Goal: Task Accomplishment & Management: Use online tool/utility

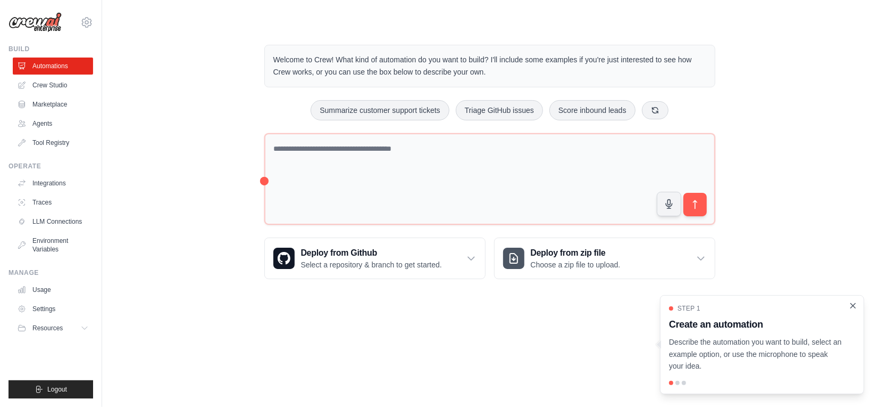
click at [851, 306] on icon "Close walkthrough" at bounding box center [854, 306] width 10 height 10
click at [57, 65] on link "Automations" at bounding box center [54, 65] width 80 height 17
click at [677, 383] on div at bounding box center [678, 382] width 4 height 4
click at [685, 382] on div at bounding box center [684, 382] width 4 height 4
click at [687, 381] on div at bounding box center [762, 382] width 186 height 4
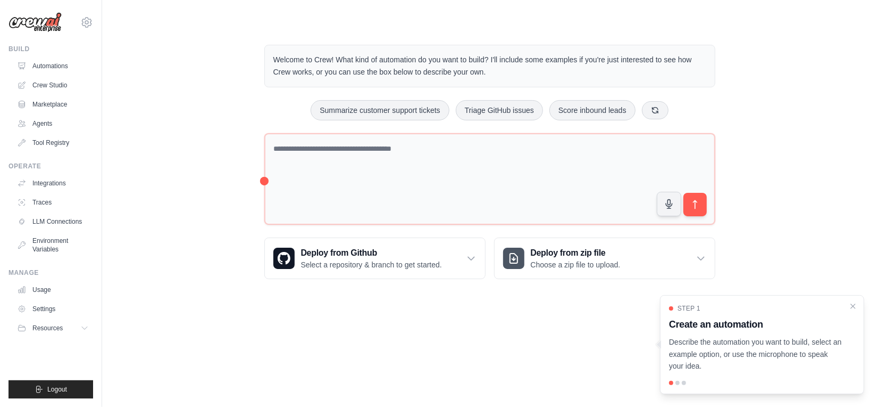
click at [732, 329] on h3 "Create an automation" at bounding box center [755, 324] width 173 height 15
click at [734, 329] on h3 "Create an automation" at bounding box center [755, 324] width 173 height 15
drag, startPoint x: 734, startPoint y: 329, endPoint x: 852, endPoint y: 303, distance: 121.4
click at [852, 303] on icon "Close walkthrough" at bounding box center [854, 306] width 10 height 10
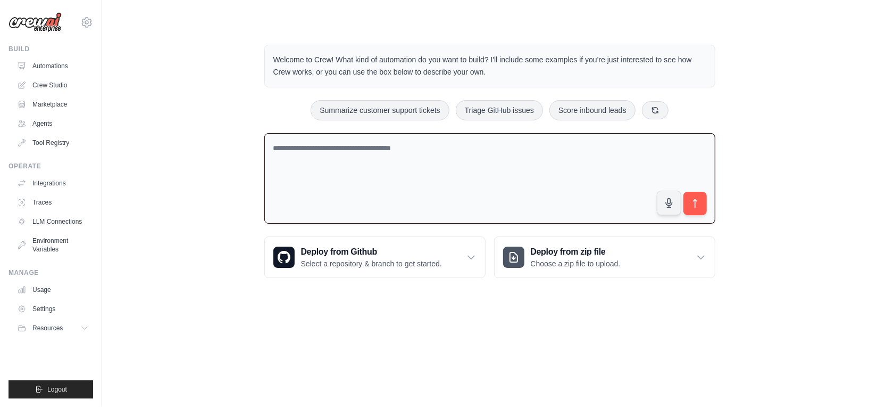
click at [370, 155] on textarea at bounding box center [489, 178] width 451 height 91
type textarea "**********"
click at [695, 206] on icon "submit" at bounding box center [695, 203] width 4 height 9
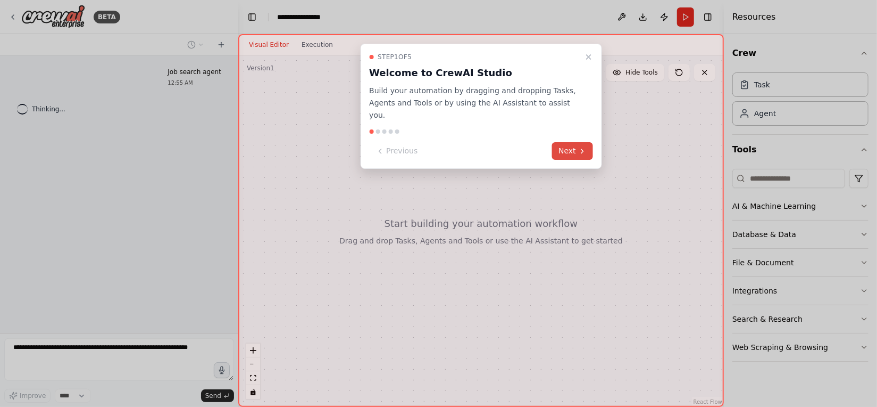
click at [575, 142] on button "Next" at bounding box center [572, 151] width 41 height 18
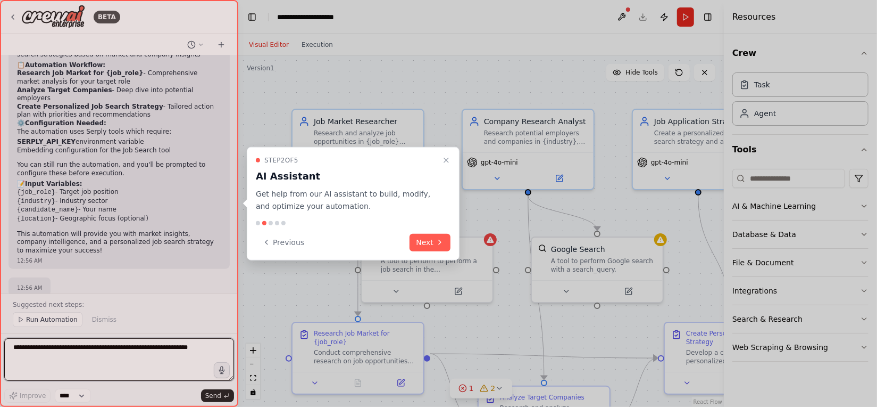
scroll to position [728, 0]
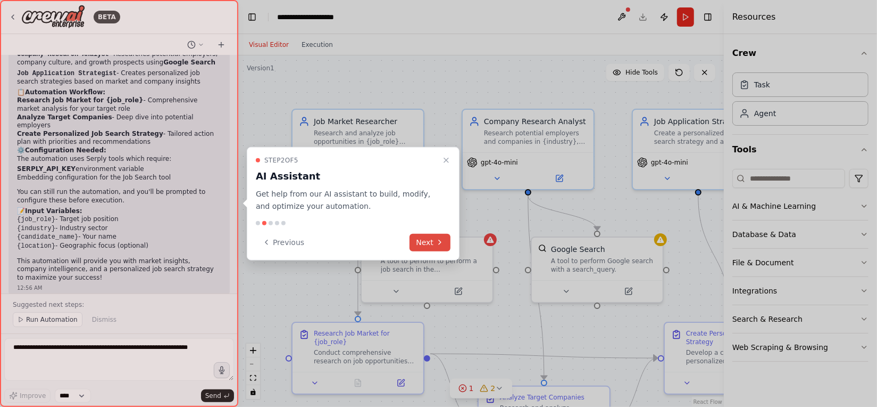
click at [434, 246] on button "Next" at bounding box center [430, 242] width 41 height 18
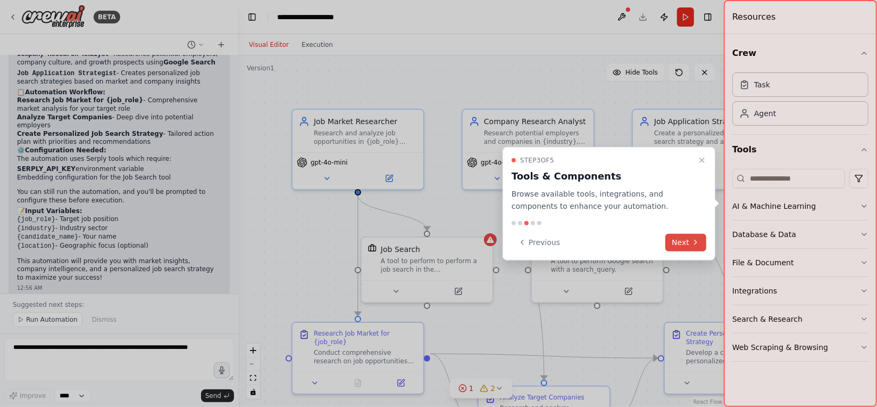
click at [682, 239] on button "Next" at bounding box center [686, 242] width 41 height 18
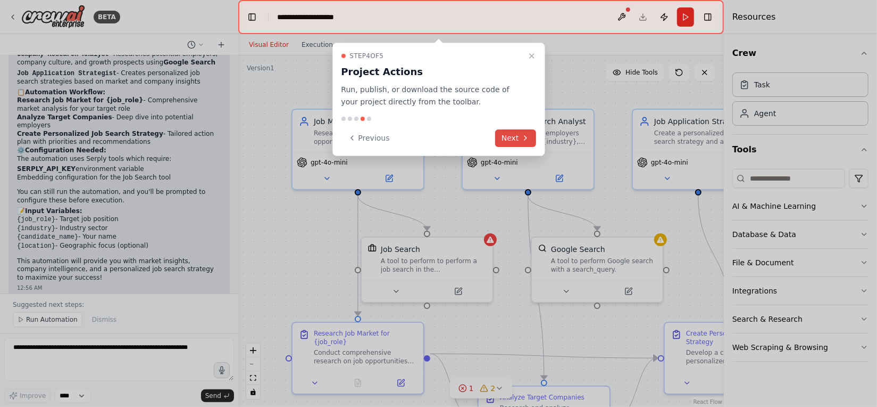
click at [528, 137] on icon at bounding box center [525, 138] width 9 height 9
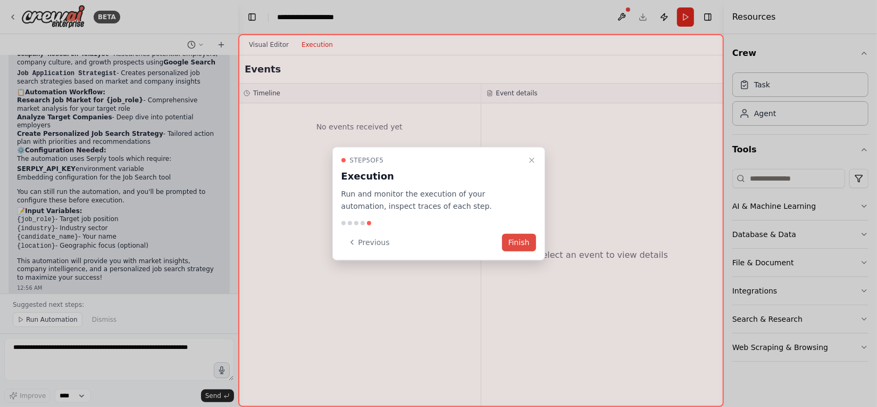
click at [526, 245] on button "Finish" at bounding box center [519, 242] width 34 height 18
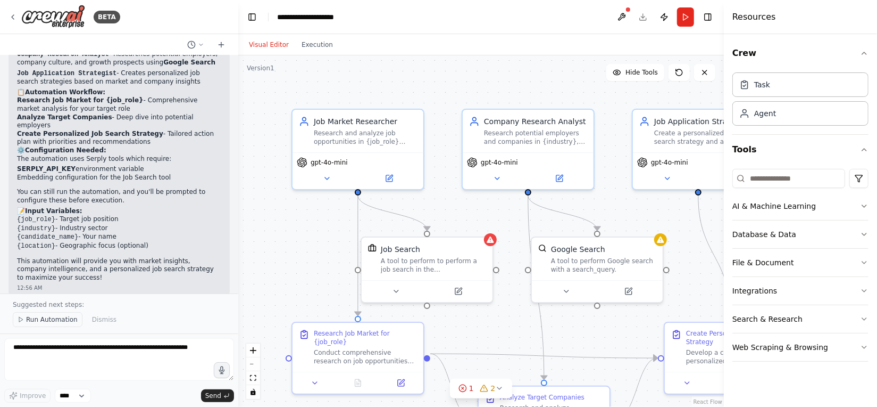
click at [33, 320] on span "Run Automation" at bounding box center [52, 319] width 52 height 9
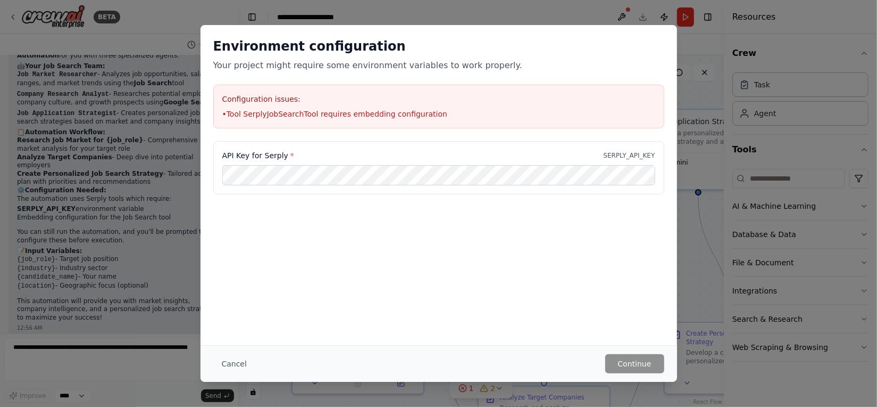
click at [704, 65] on div "Environment configuration Your project might require some environment variables…" at bounding box center [438, 203] width 877 height 407
click at [247, 367] on button "Cancel" at bounding box center [234, 363] width 42 height 19
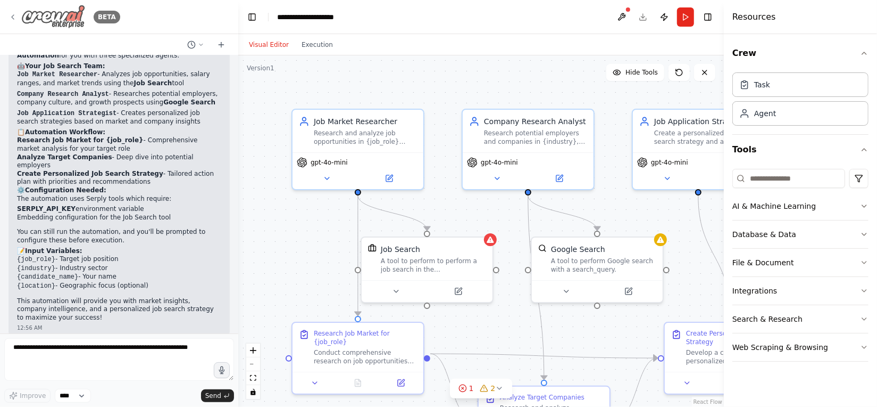
click at [54, 19] on img at bounding box center [53, 17] width 64 height 24
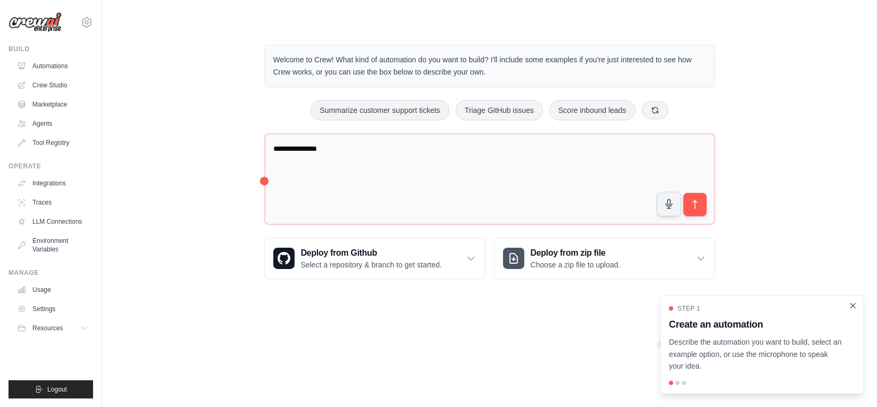
click at [856, 305] on icon "Close walkthrough" at bounding box center [854, 306] width 10 height 10
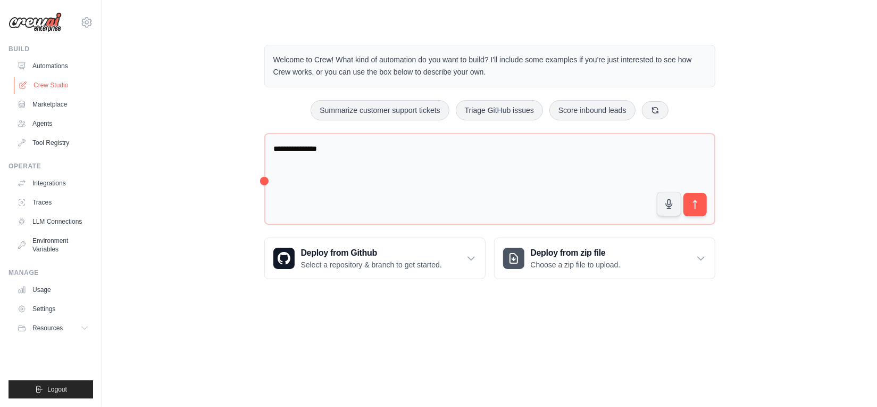
click at [56, 86] on link "Crew Studio" at bounding box center [54, 85] width 80 height 17
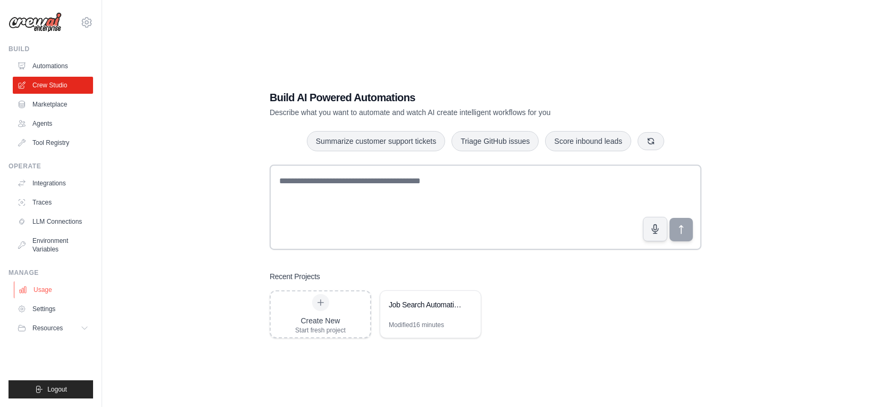
click at [57, 291] on link "Usage" at bounding box center [54, 289] width 80 height 17
